Goal: Consume media (video, audio): Consume media (video, audio)

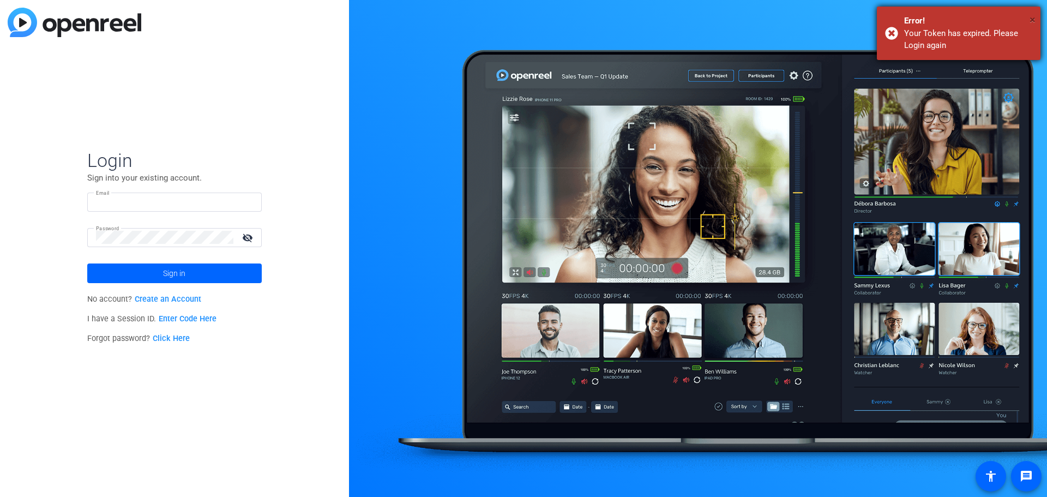
type input "jfranchi@i-w.org"
click at [1032, 20] on span "×" at bounding box center [1033, 19] width 6 height 13
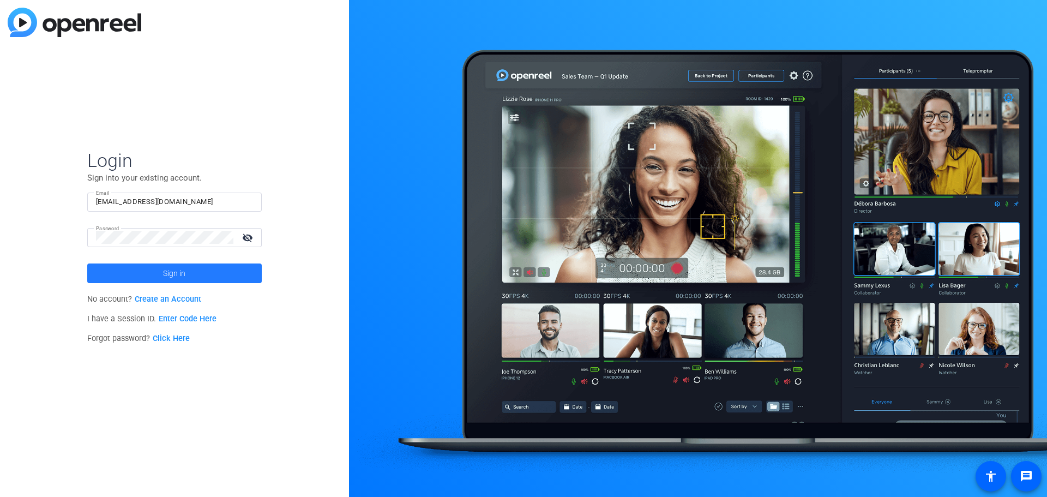
click at [239, 274] on span at bounding box center [174, 273] width 175 height 26
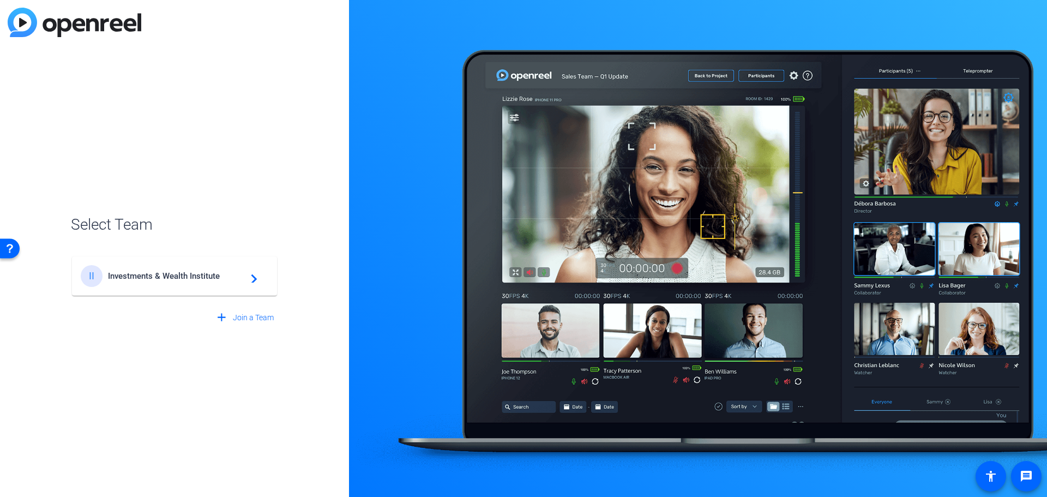
click at [168, 283] on div "II Investments & Wealth Institute navigate_next" at bounding box center [175, 276] width 188 height 22
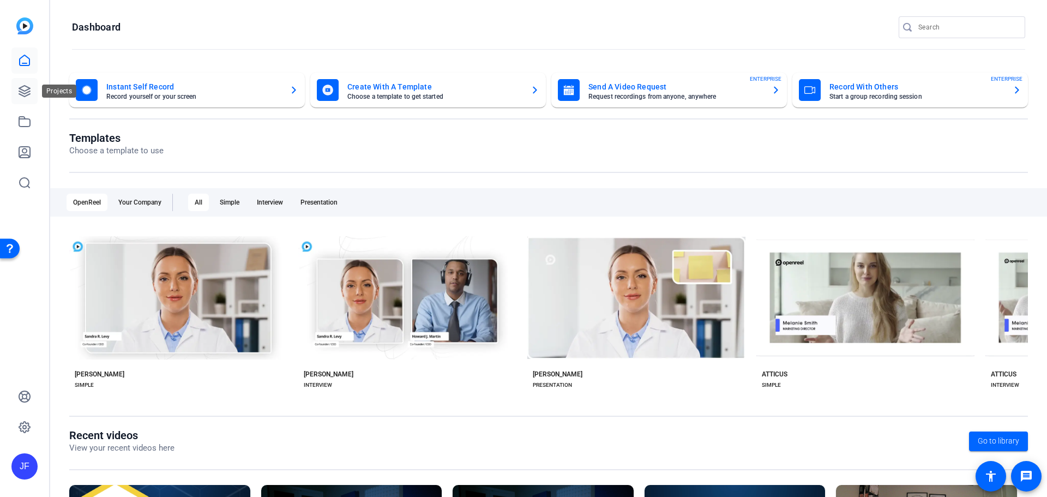
click at [21, 91] on icon at bounding box center [24, 91] width 13 height 13
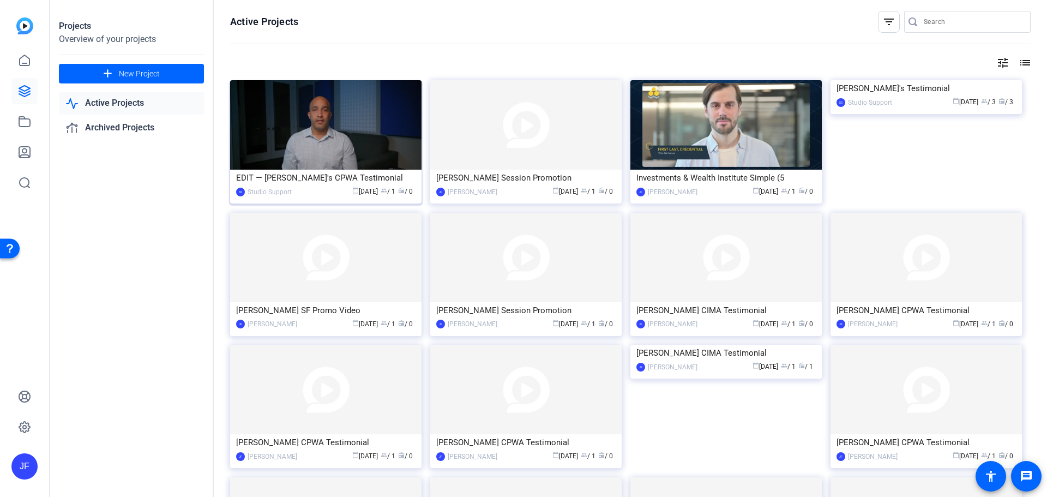
click at [335, 121] on img at bounding box center [325, 124] width 191 height 89
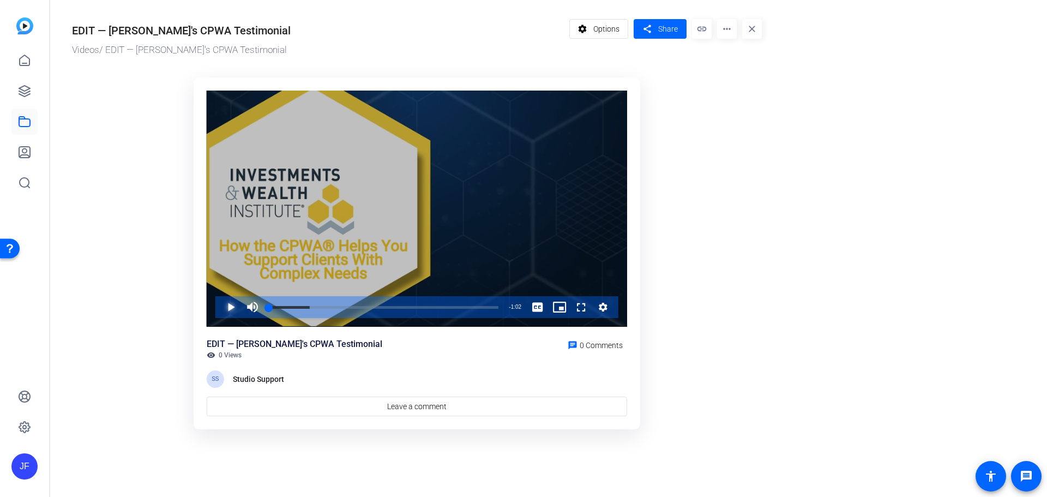
click at [220, 307] on span "Video Player" at bounding box center [220, 307] width 0 height 22
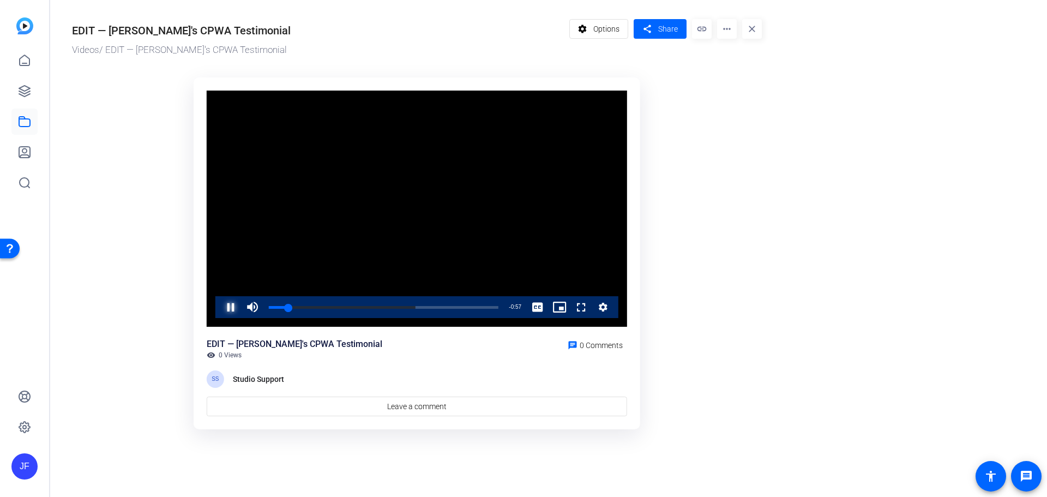
click at [220, 314] on span "Video Player" at bounding box center [220, 307] width 0 height 22
click at [319, 308] on div "Progress Bar" at bounding box center [363, 307] width 188 height 3
drag, startPoint x: 306, startPoint y: 308, endPoint x: 283, endPoint y: 305, distance: 23.6
click at [283, 306] on div "0:03" at bounding box center [276, 307] width 14 height 3
click at [220, 306] on span "Video Player" at bounding box center [220, 307] width 0 height 22
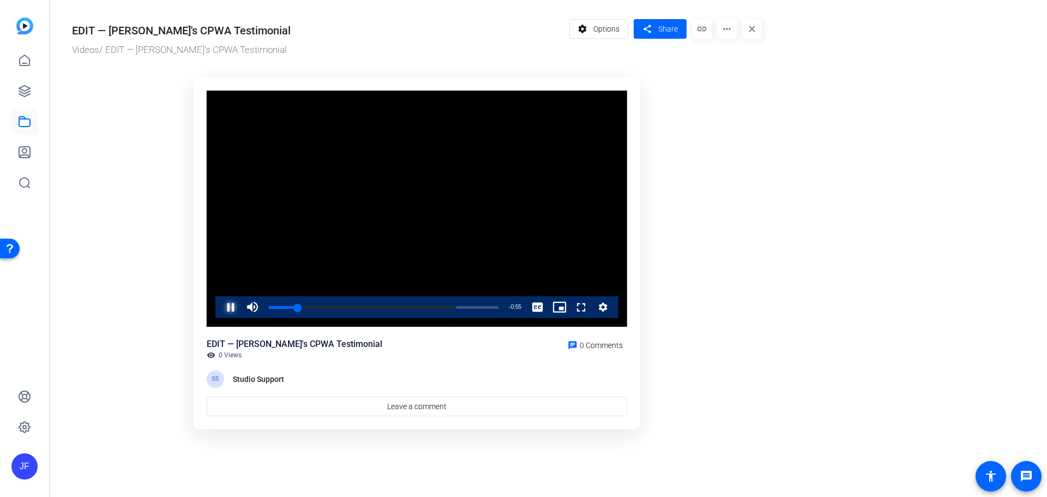
click at [220, 306] on span "Video Player" at bounding box center [220, 307] width 0 height 22
drag, startPoint x: 299, startPoint y: 306, endPoint x: 249, endPoint y: 306, distance: 50.7
click at [249, 306] on div "Play Unmute 0% Current Time 0:00 / Duration 1:02 Loaded : 81.82% 0:00 0:00 Stre…" at bounding box center [416, 307] width 403 height 22
click at [244, 306] on span "Video Player" at bounding box center [253, 307] width 22 height 22
click at [220, 309] on span "Video Player" at bounding box center [220, 307] width 0 height 22
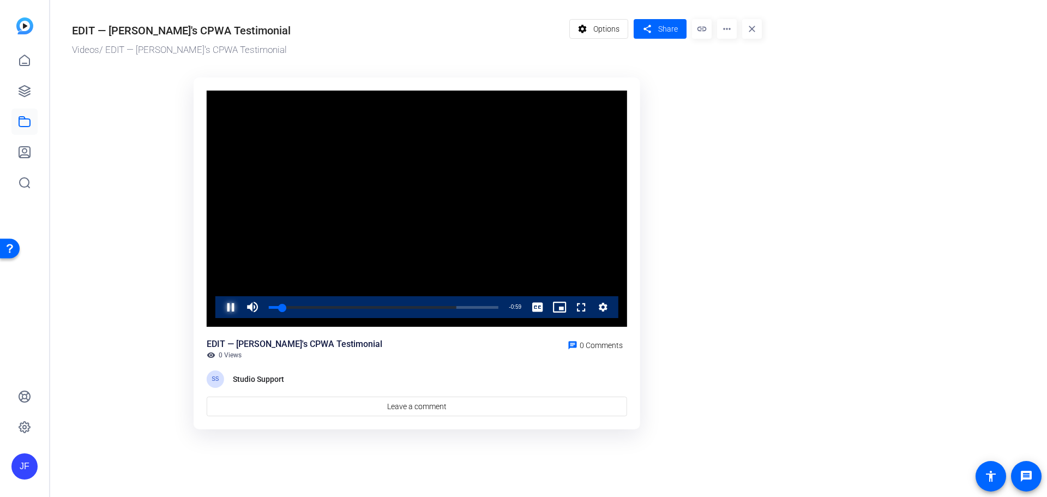
click at [220, 309] on span "Video Player" at bounding box center [220, 307] width 0 height 22
click at [25, 91] on icon at bounding box center [24, 91] width 11 height 11
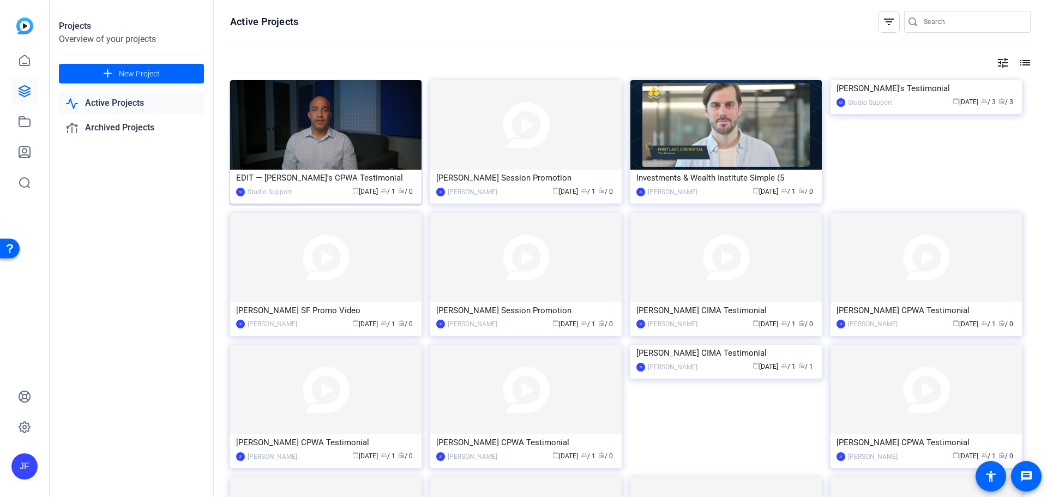
click at [292, 133] on img at bounding box center [325, 124] width 191 height 89
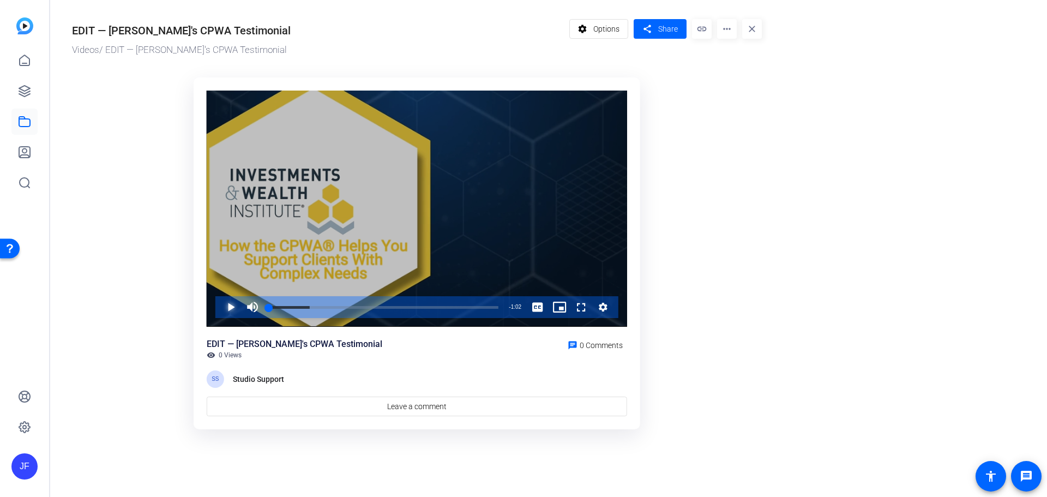
click at [220, 309] on span "Video Player" at bounding box center [220, 307] width 0 height 22
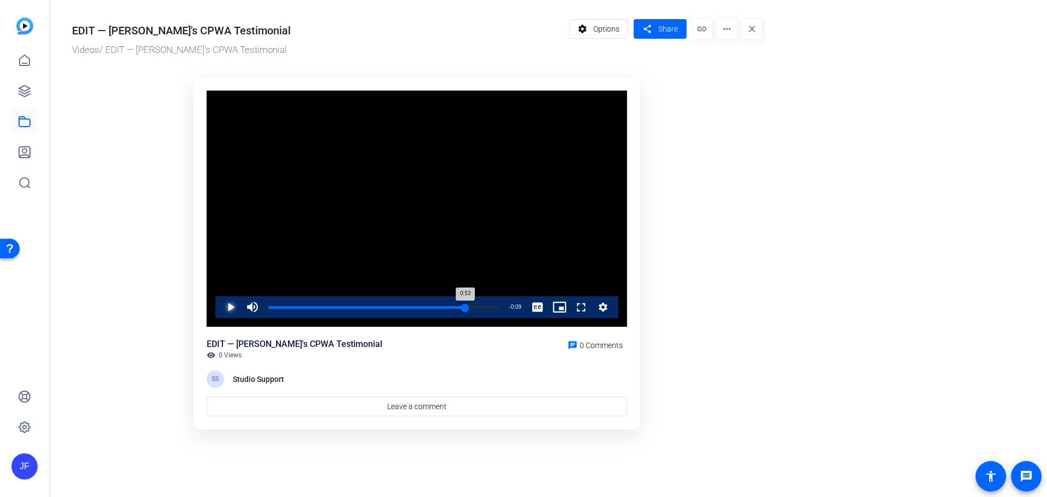
click at [465, 306] on div "Loaded : 100.00% 0:53 0:53" at bounding box center [384, 307] width 230 height 3
click at [220, 309] on span "Video Player" at bounding box center [220, 307] width 0 height 22
click at [265, 305] on div "Loaded : 100.00% 0:00 1:01" at bounding box center [383, 307] width 241 height 22
click at [220, 307] on span "Video Player" at bounding box center [220, 307] width 0 height 22
click at [297, 307] on div "Progress Bar" at bounding box center [384, 307] width 230 height 3
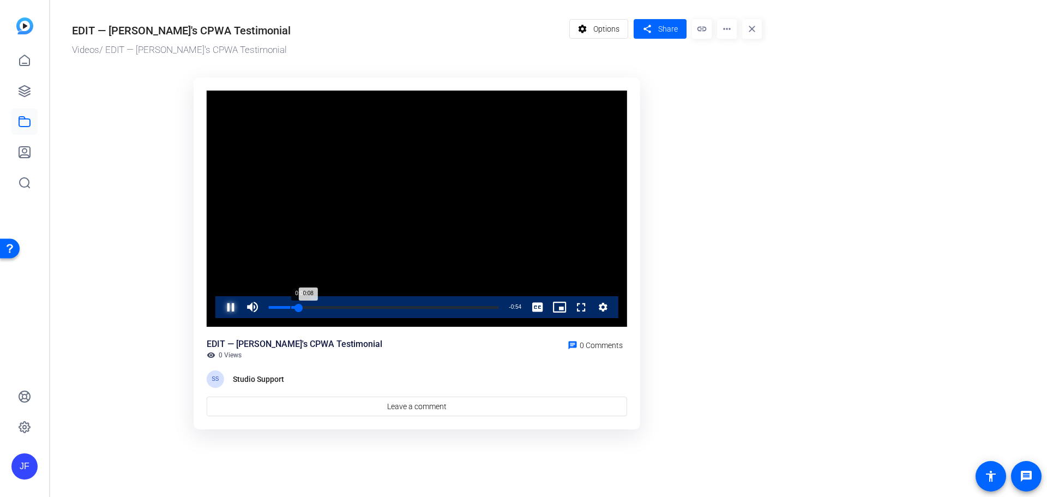
click at [291, 307] on div "0:05" at bounding box center [291, 307] width 1 height 3
click at [285, 307] on div "0:04" at bounding box center [284, 307] width 1 height 3
click at [220, 307] on span "Video Player" at bounding box center [220, 307] width 0 height 22
